Goal: Transaction & Acquisition: Purchase product/service

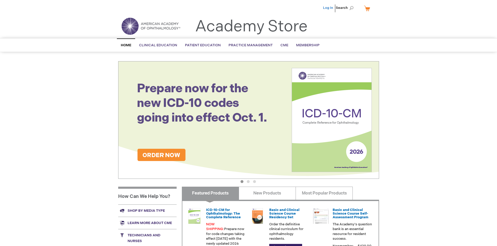
click at [329, 8] on link "Log In" at bounding box center [328, 8] width 10 height 4
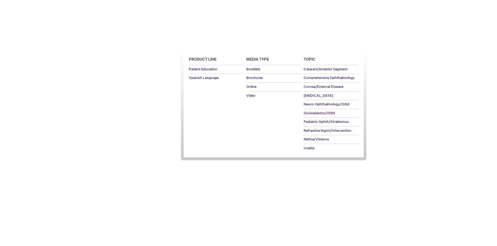
click at [202, 45] on span "Patient Education" at bounding box center [203, 45] width 36 height 4
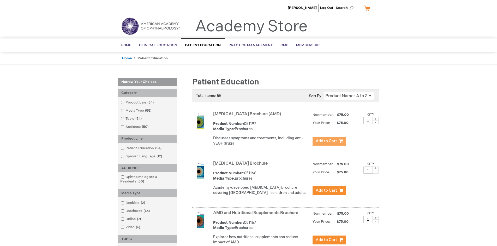
click at [329, 141] on span "Add to Cart" at bounding box center [326, 140] width 21 height 5
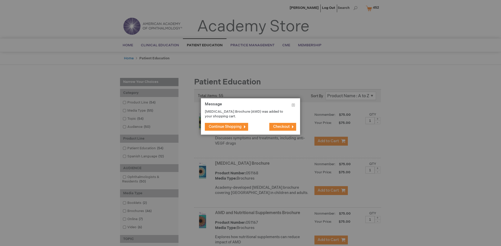
click at [225, 126] on span "Continue Shopping" at bounding box center [225, 126] width 33 height 4
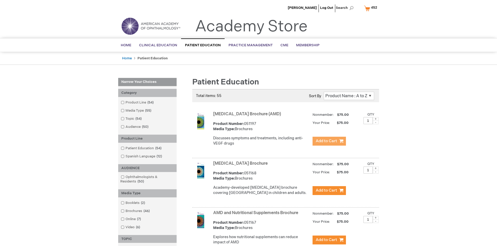
click at [257, 215] on link "AMD and Nutritional Supplements Brochure" at bounding box center [255, 212] width 85 height 5
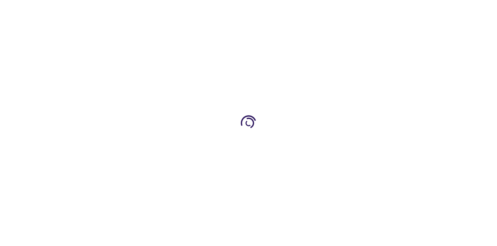
type input "1"
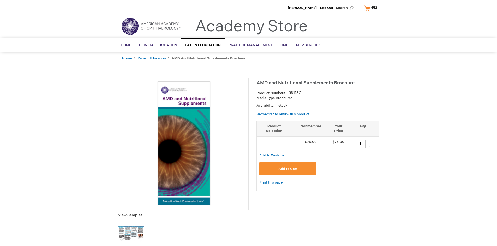
click at [288, 168] on span "Add to Cart" at bounding box center [288, 169] width 19 height 4
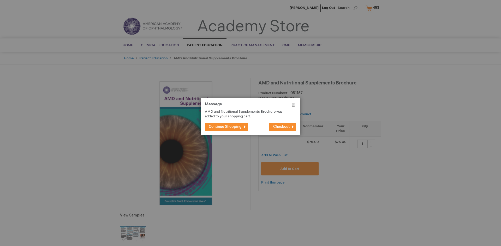
click at [225, 126] on span "Continue Shopping" at bounding box center [225, 126] width 33 height 4
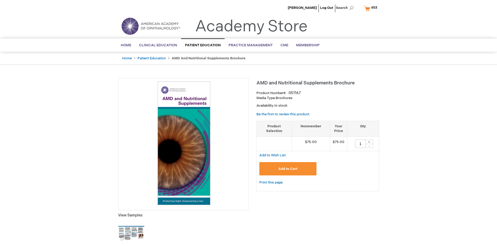
click at [372, 8] on span "453" at bounding box center [374, 7] width 6 height 4
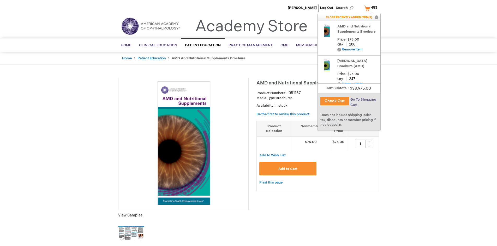
click at [363, 99] on span "Go To Shopping Cart" at bounding box center [364, 101] width 26 height 9
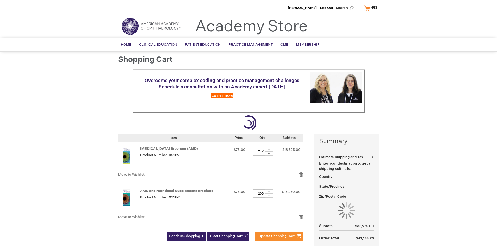
select select "US"
select select "41"
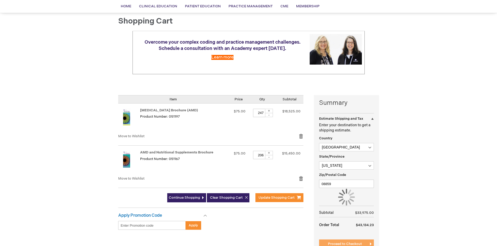
click at [345, 244] on span "Proceed to Checkout" at bounding box center [345, 243] width 34 height 4
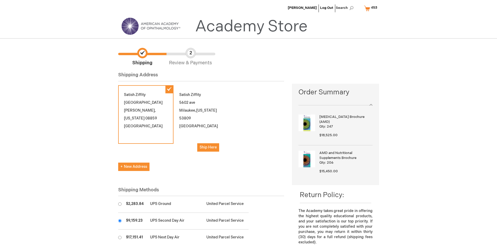
click at [120, 220] on input "radio" at bounding box center [119, 220] width 3 height 3
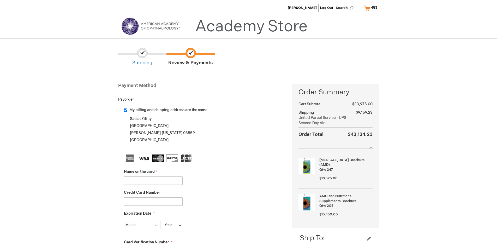
click at [153, 180] on input "Name on the card" at bounding box center [153, 180] width 59 height 8
